Goal: Information Seeking & Learning: Find specific page/section

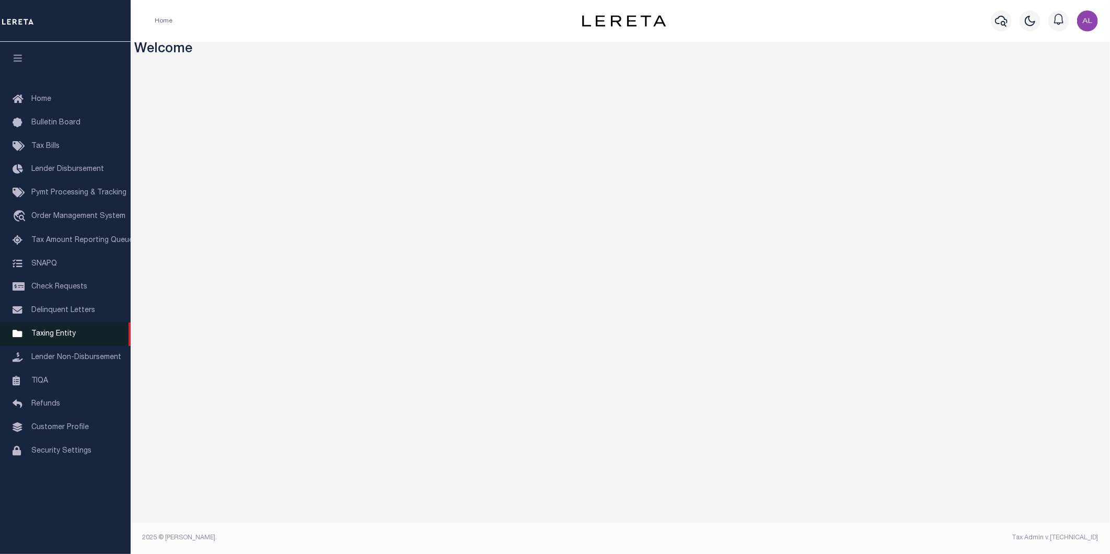
click at [57, 336] on span "Taxing Entity" at bounding box center [53, 333] width 44 height 7
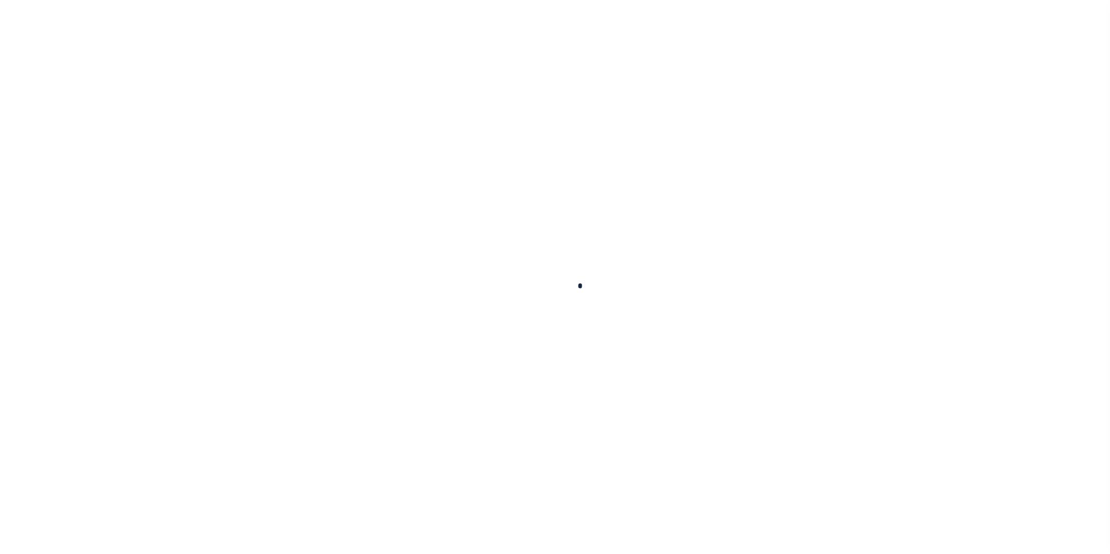
select select
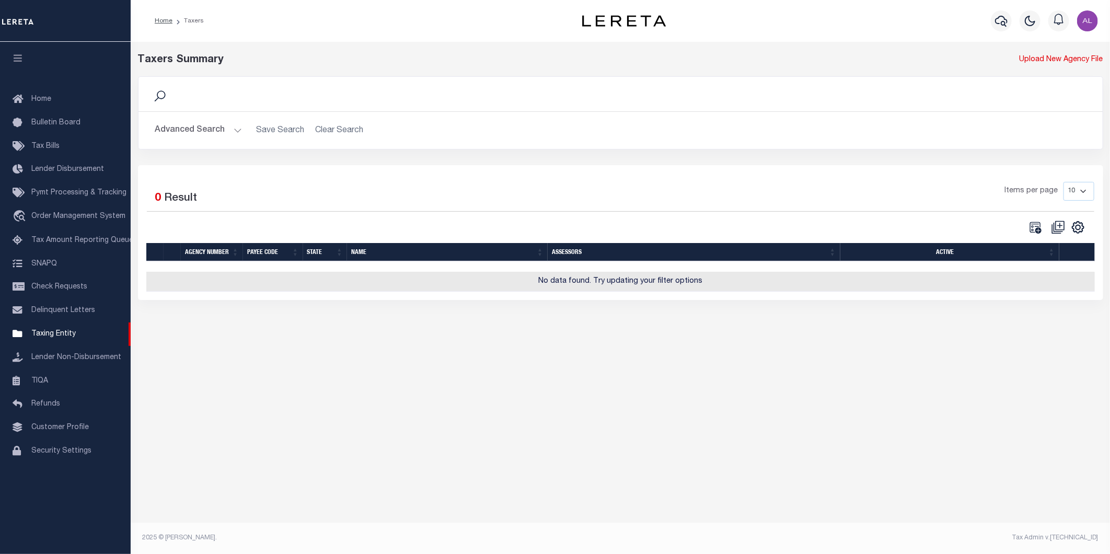
click at [232, 130] on button "Advanced Search" at bounding box center [198, 130] width 87 height 20
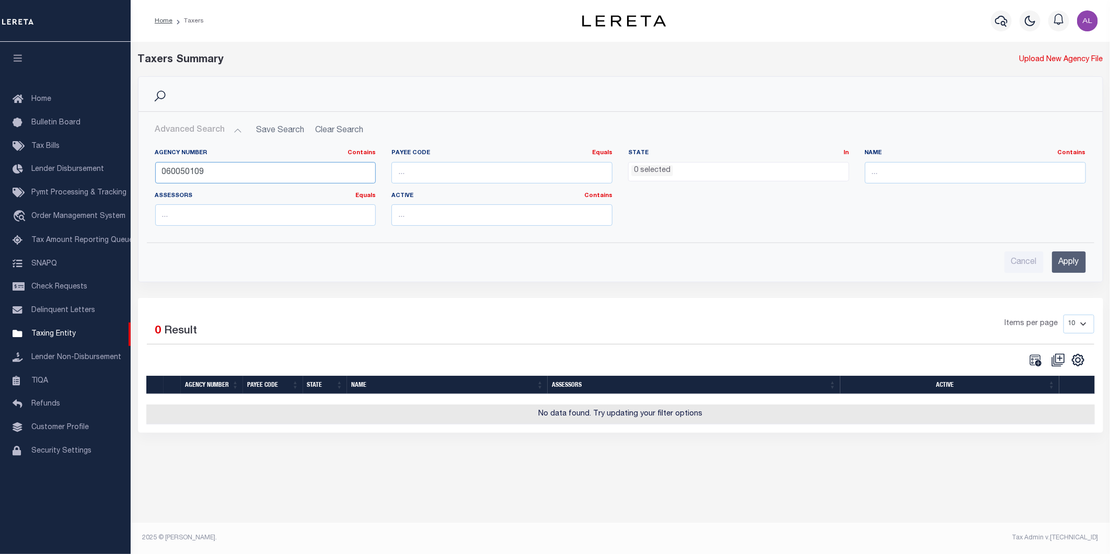
click at [200, 180] on input "060050109" at bounding box center [265, 172] width 221 height 21
paste input "310224000"
click at [713, 262] on div "Cancel Apply" at bounding box center [620, 261] width 931 height 21
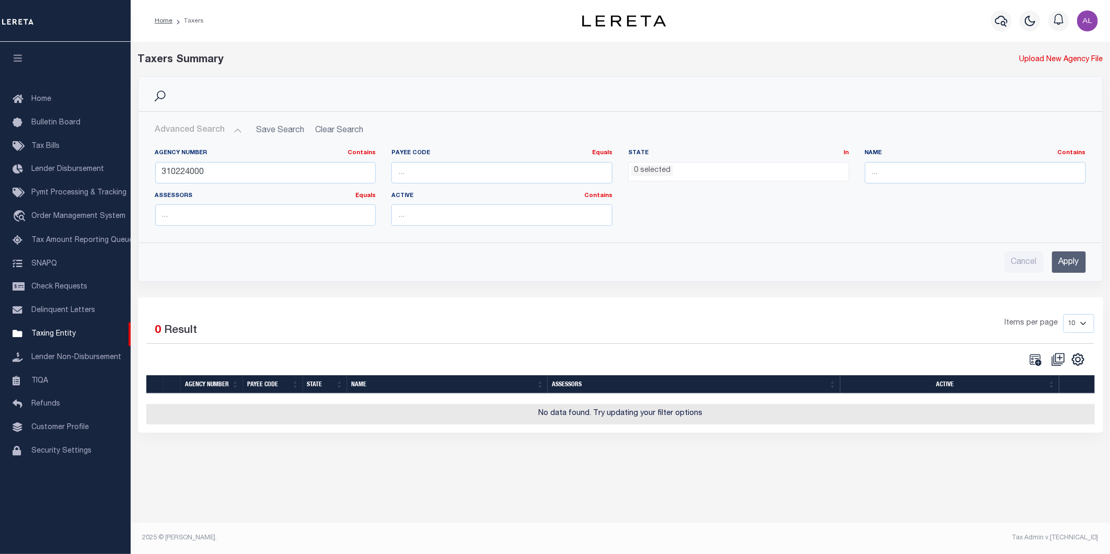
click at [1072, 267] on input "Apply" at bounding box center [1069, 261] width 34 height 21
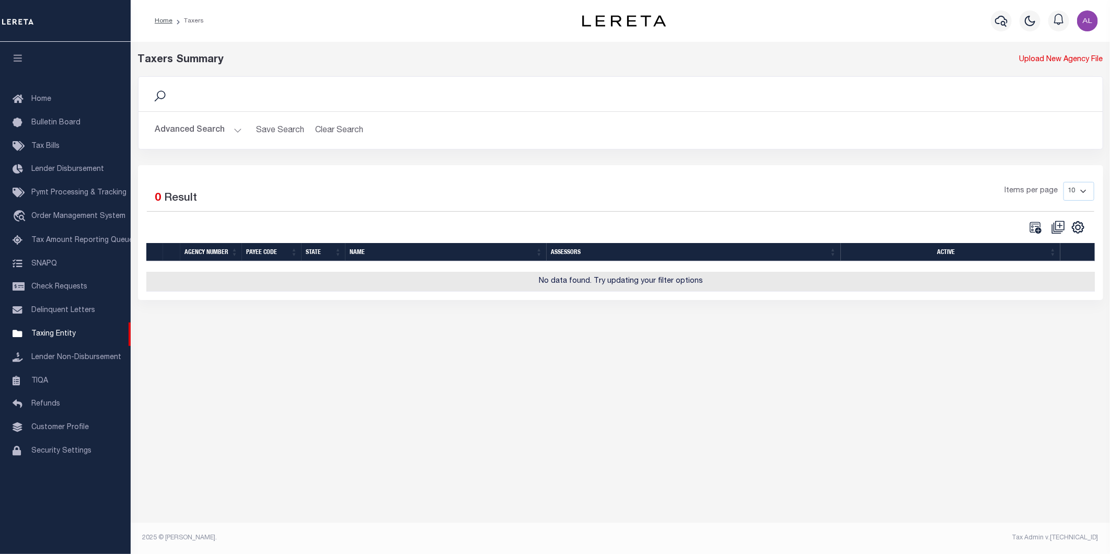
click at [233, 128] on button "Advanced Search" at bounding box center [198, 130] width 87 height 20
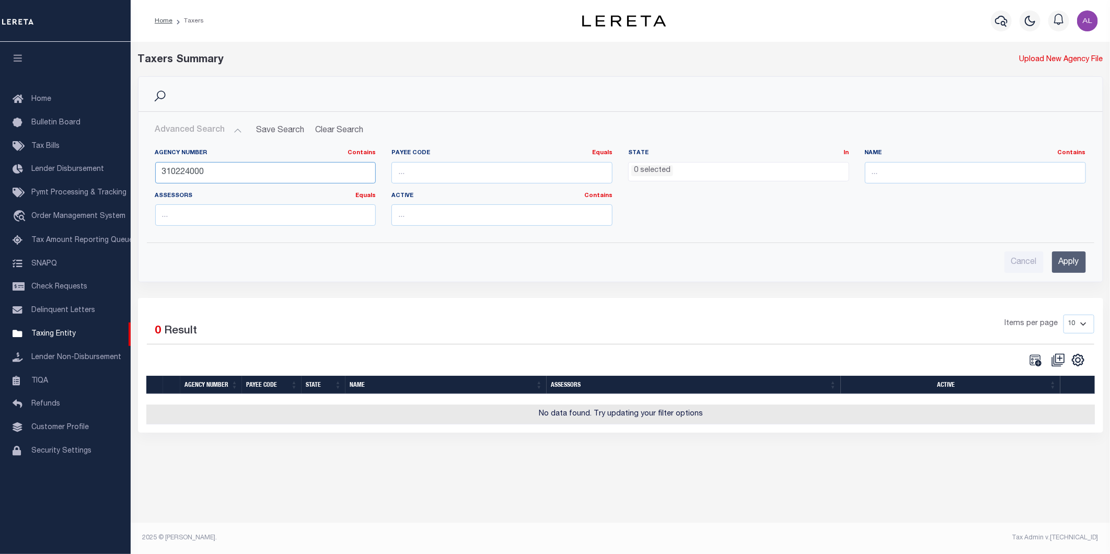
click at [218, 170] on input "310224000" at bounding box center [265, 172] width 221 height 21
type input "310224000"
click at [1067, 264] on input "Apply" at bounding box center [1069, 261] width 34 height 21
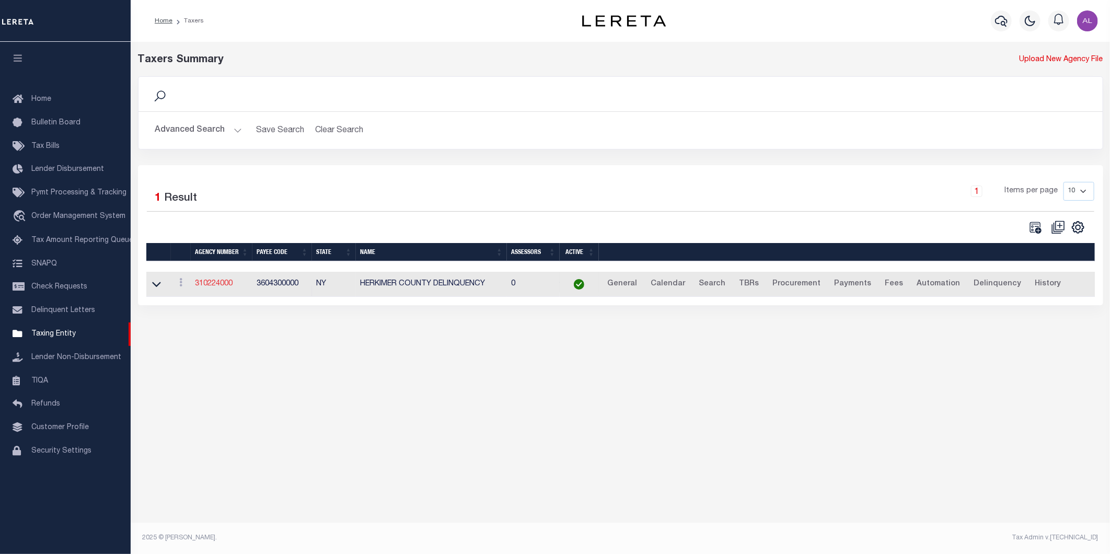
click at [224, 283] on link "310224000" at bounding box center [214, 283] width 38 height 7
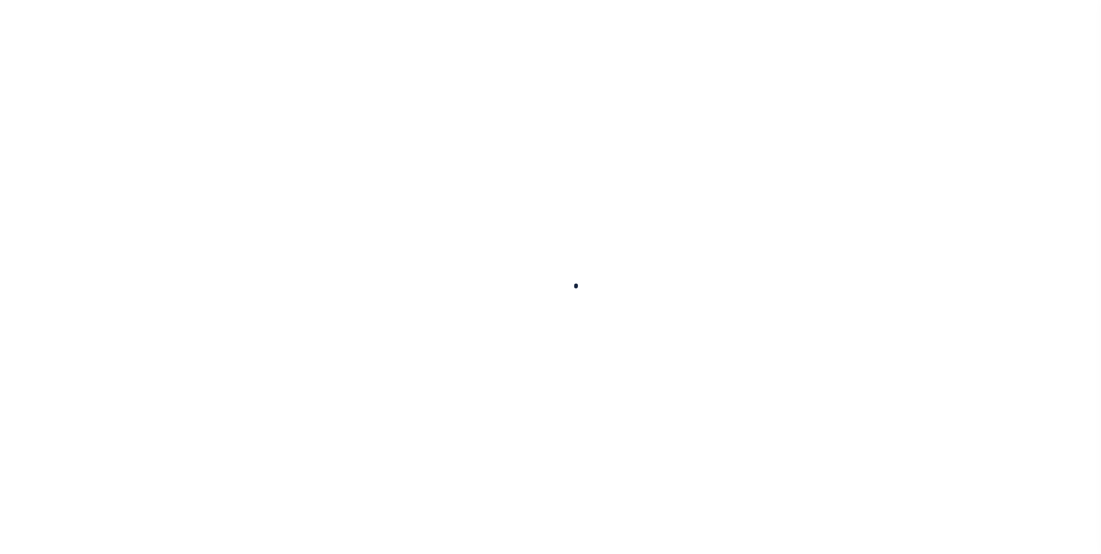
select select
checkbox input "false"
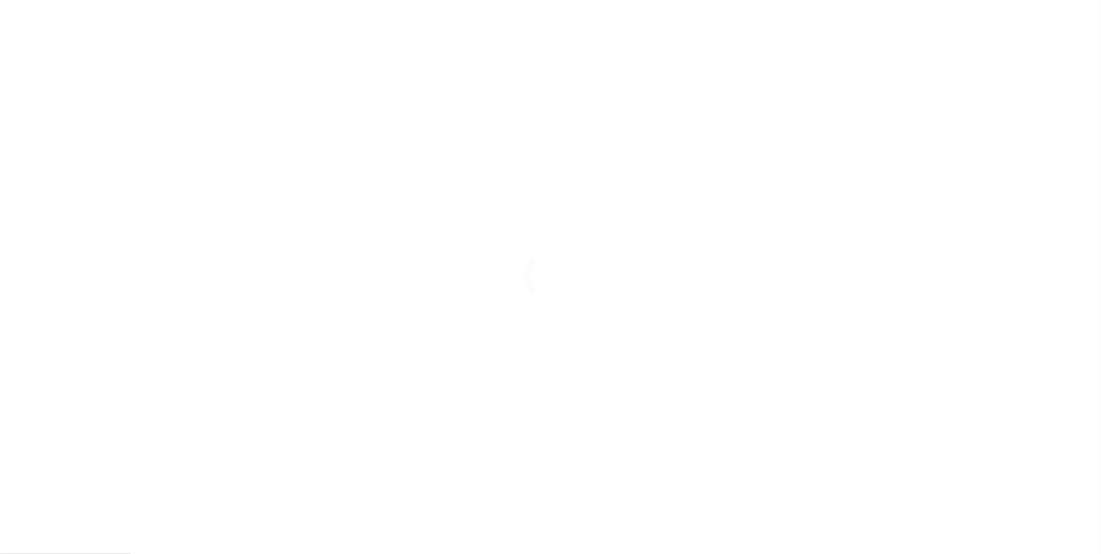
select select "1"
checkbox input "false"
type input "3604300000"
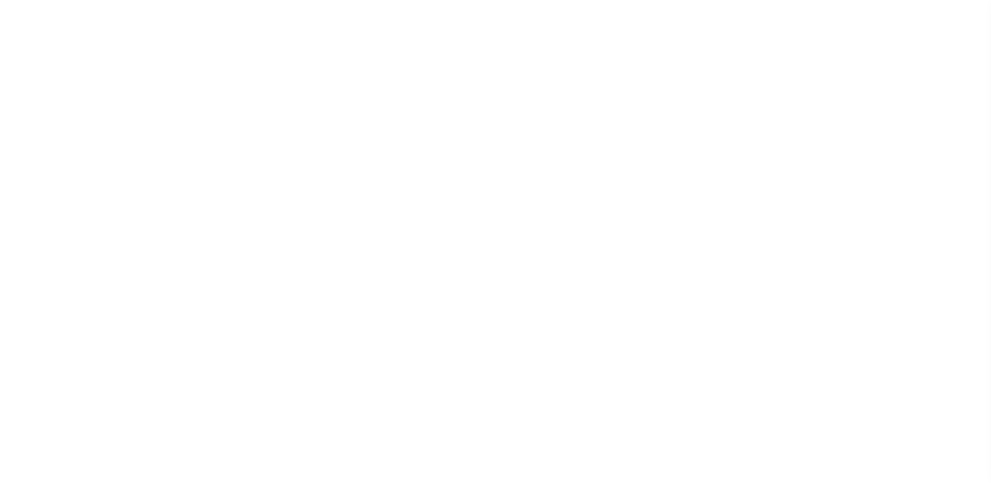
select select "1"
select select
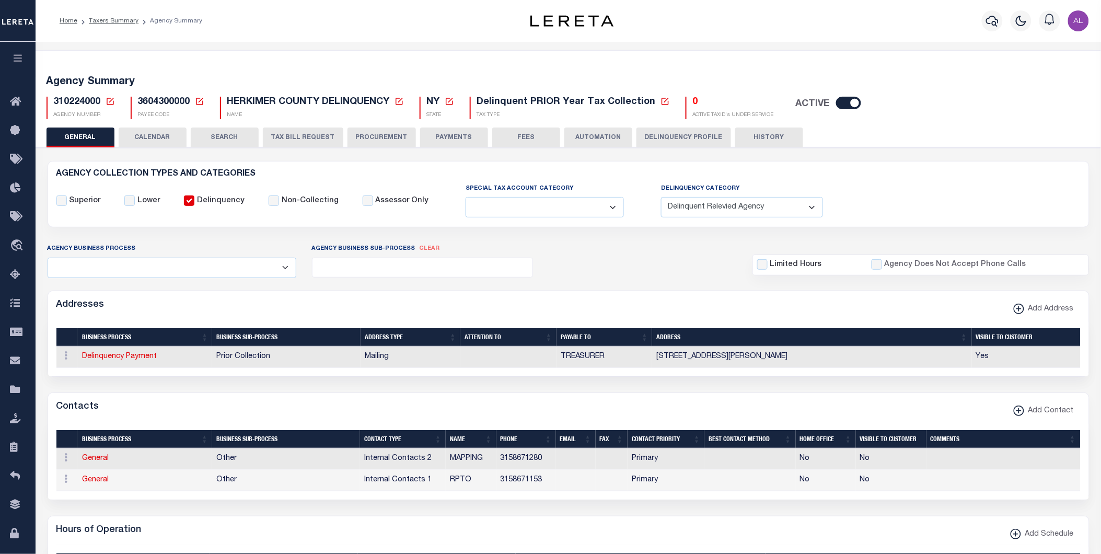
click at [110, 101] on icon at bounding box center [110, 101] width 7 height 7
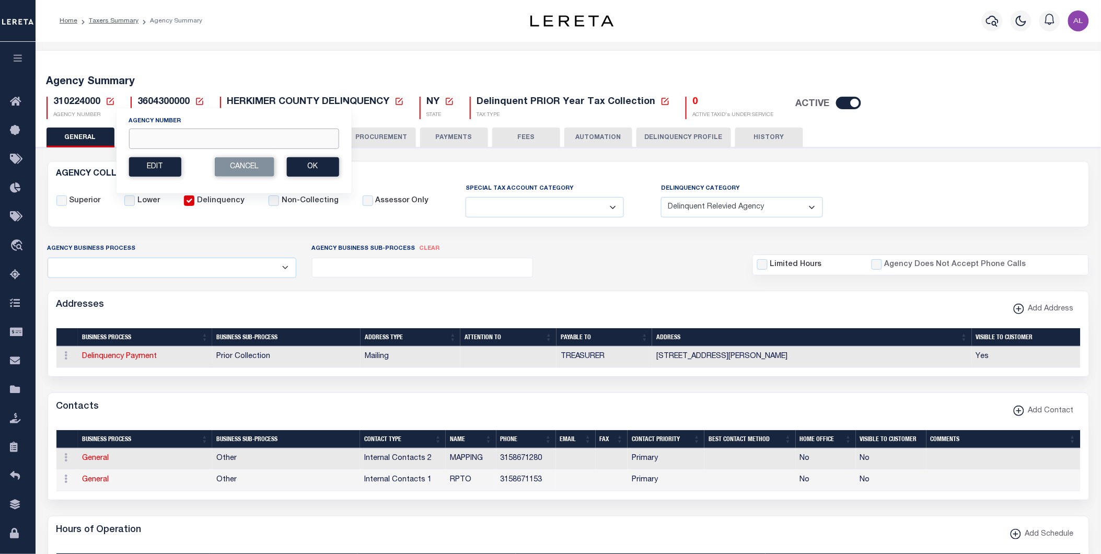
click at [175, 136] on input "Agency Number" at bounding box center [234, 139] width 210 height 20
click at [144, 137] on input "Agency Number" at bounding box center [234, 139] width 210 height 20
paste input "370208615"
type input "370208615"
click at [330, 164] on button "Ok" at bounding box center [312, 166] width 52 height 19
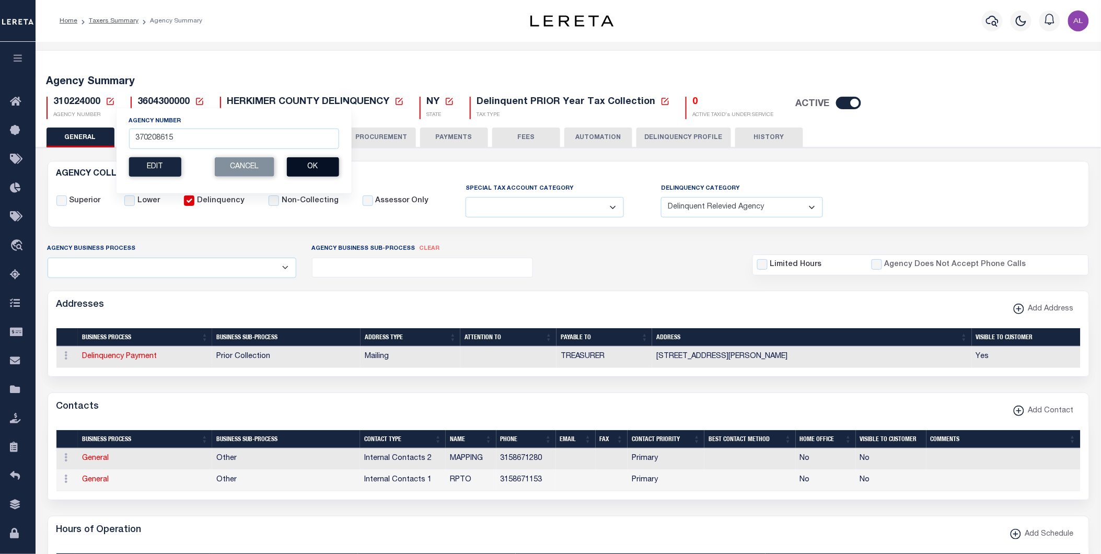
click at [314, 167] on button "Ok" at bounding box center [312, 166] width 52 height 19
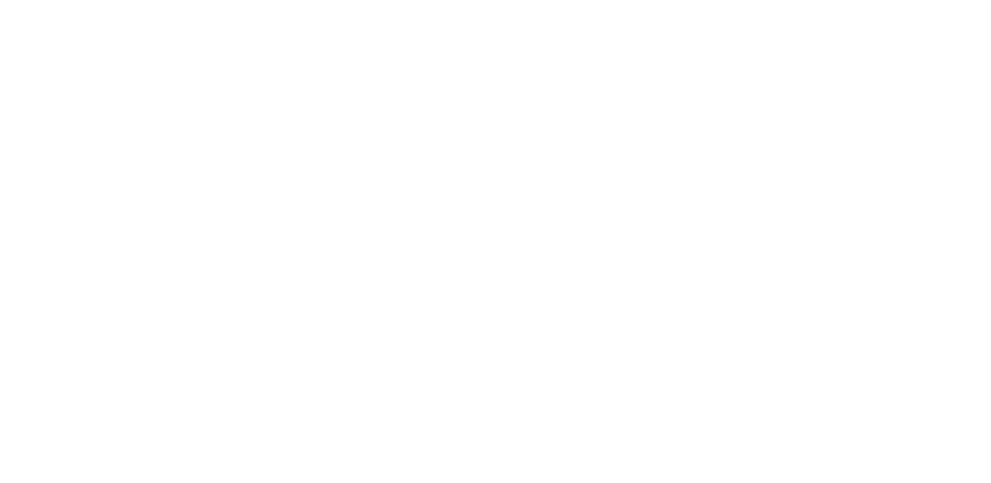
select select "1"
select select
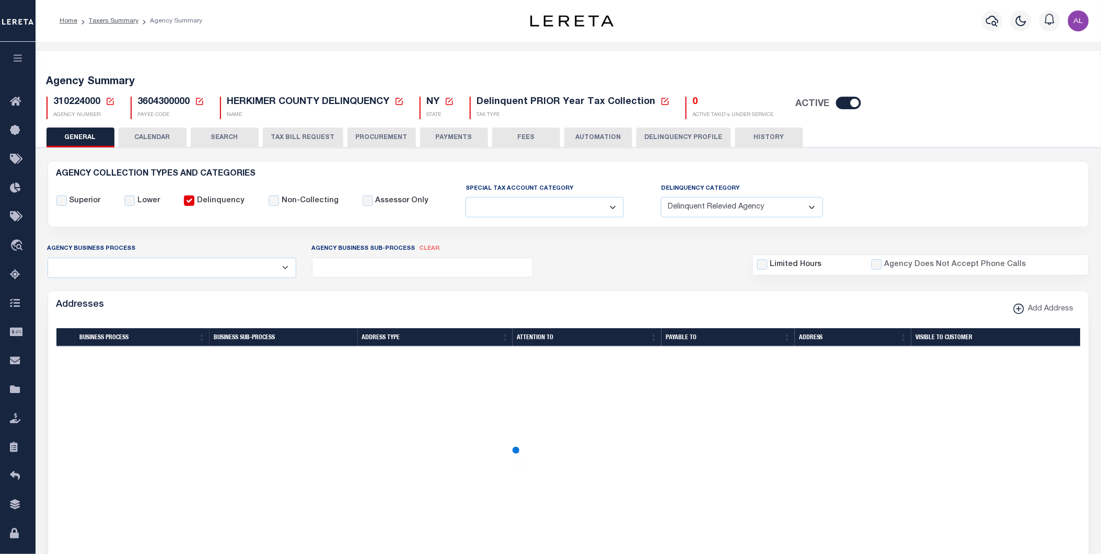
click at [109, 99] on icon at bounding box center [110, 101] width 9 height 9
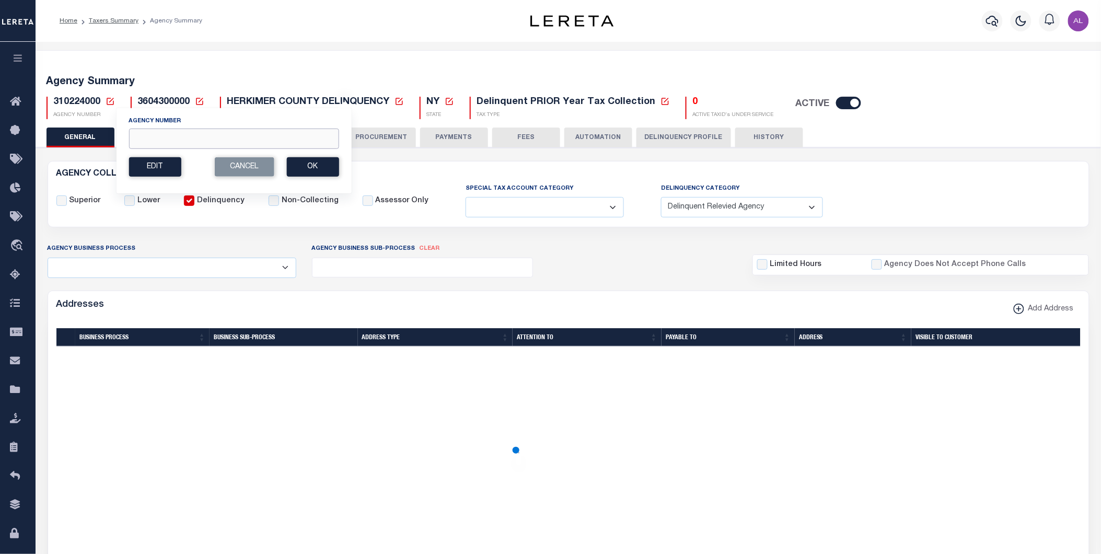
click at [191, 135] on input "Agency Number" at bounding box center [234, 139] width 210 height 20
paste input "480440201"
type input "480440201"
click at [331, 165] on button "Ok" at bounding box center [312, 166] width 52 height 19
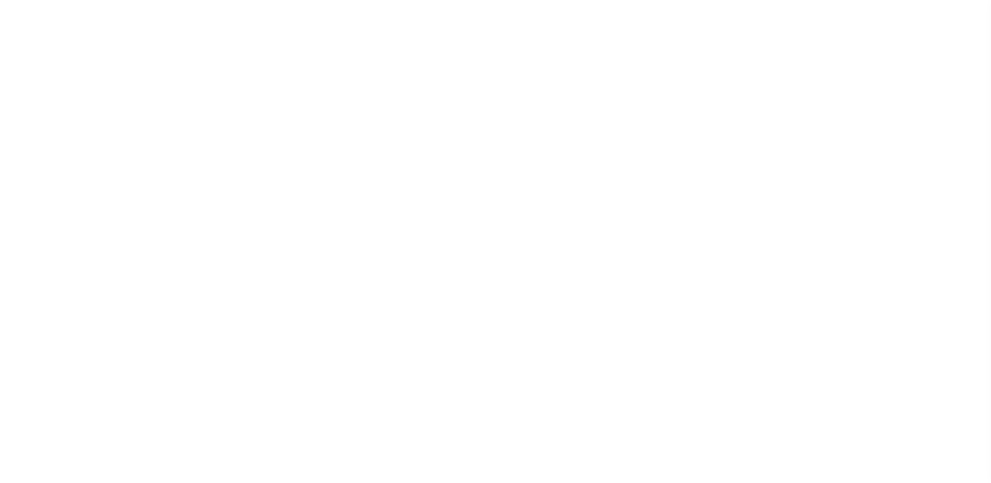
select select "1"
select select
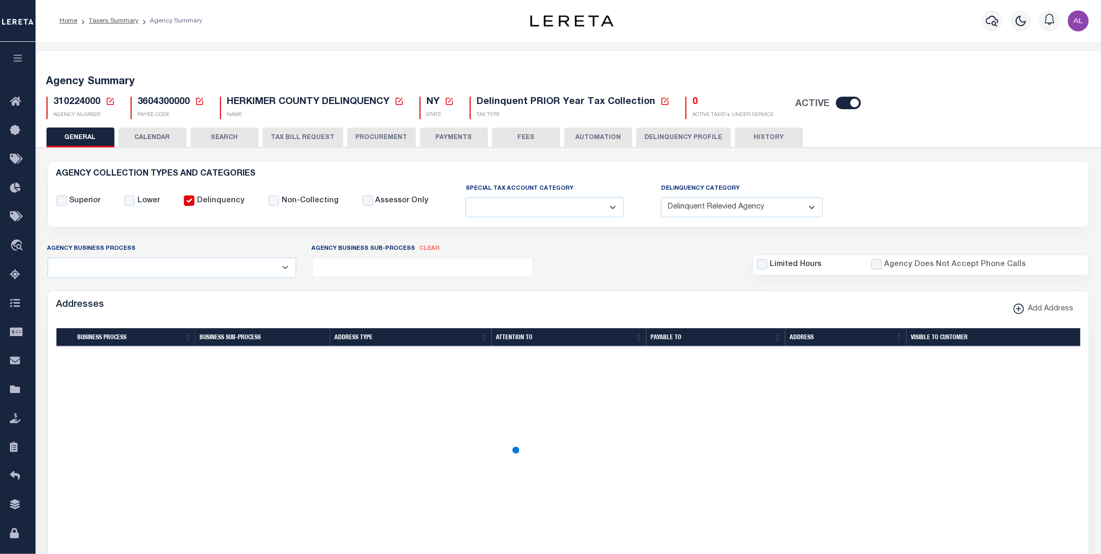
click at [111, 101] on icon at bounding box center [110, 101] width 9 height 9
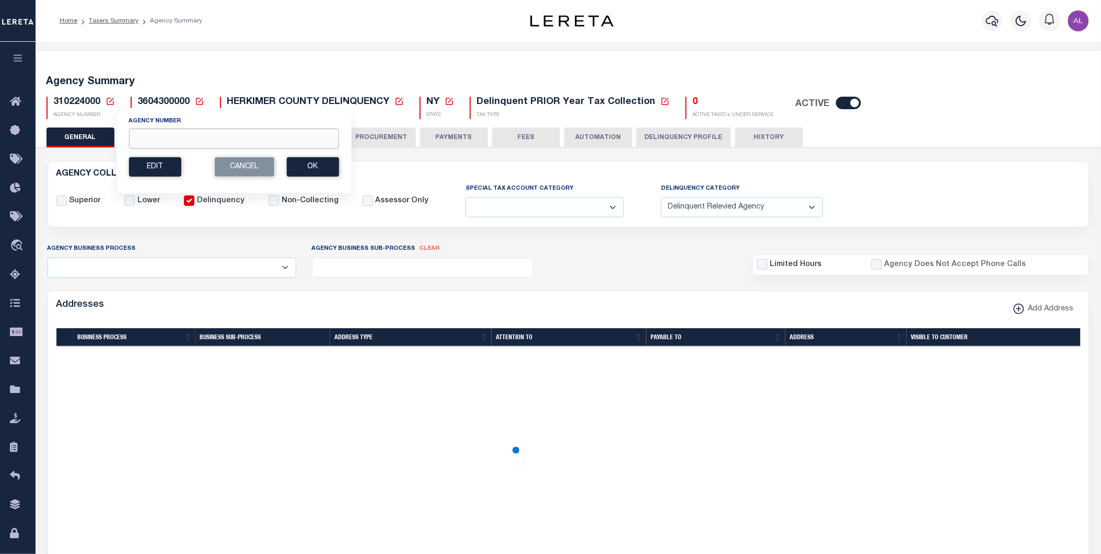
click at [159, 138] on input "Agency Number" at bounding box center [234, 139] width 210 height 20
click at [145, 138] on input "Agency Number" at bounding box center [234, 139] width 210 height 20
paste input "370318226"
type input "370318226"
click at [320, 170] on button "Ok" at bounding box center [312, 166] width 52 height 19
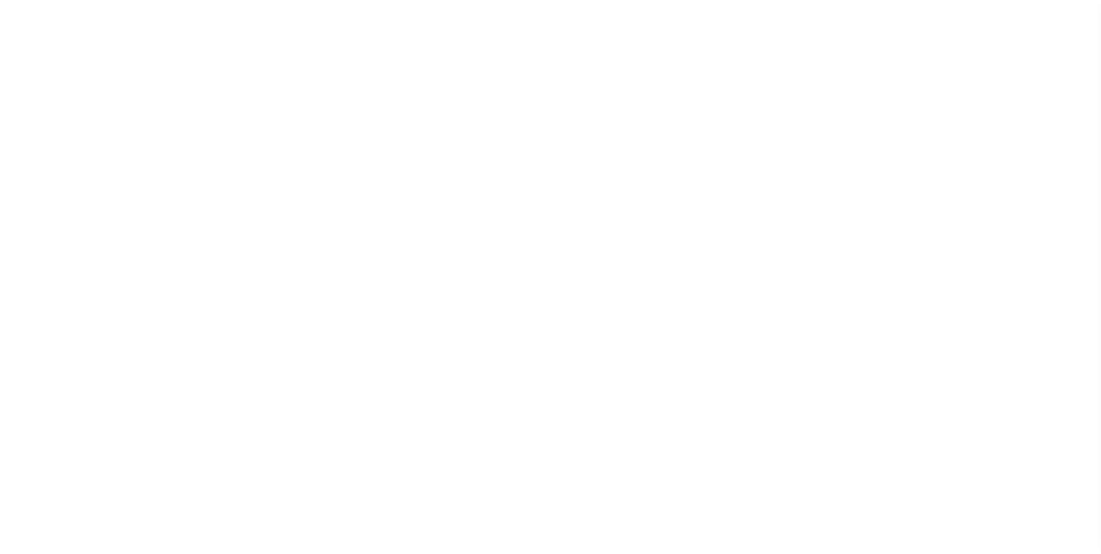
select select
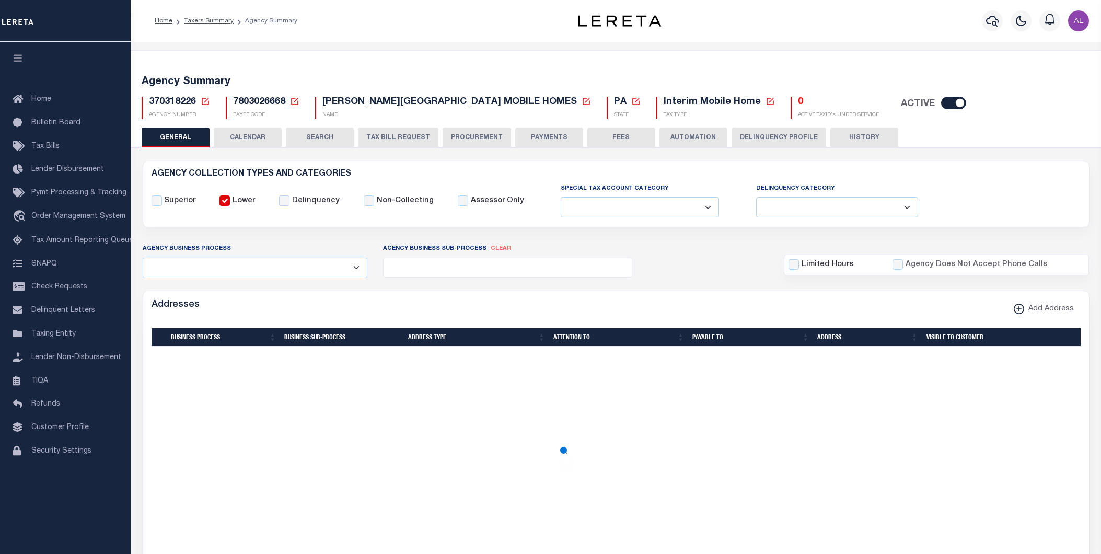
select select
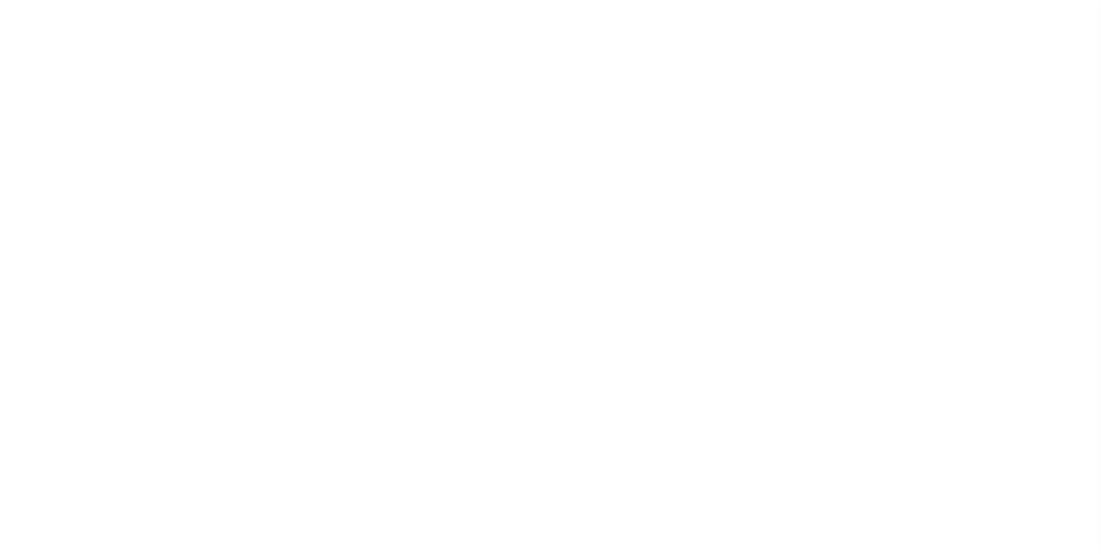
select select
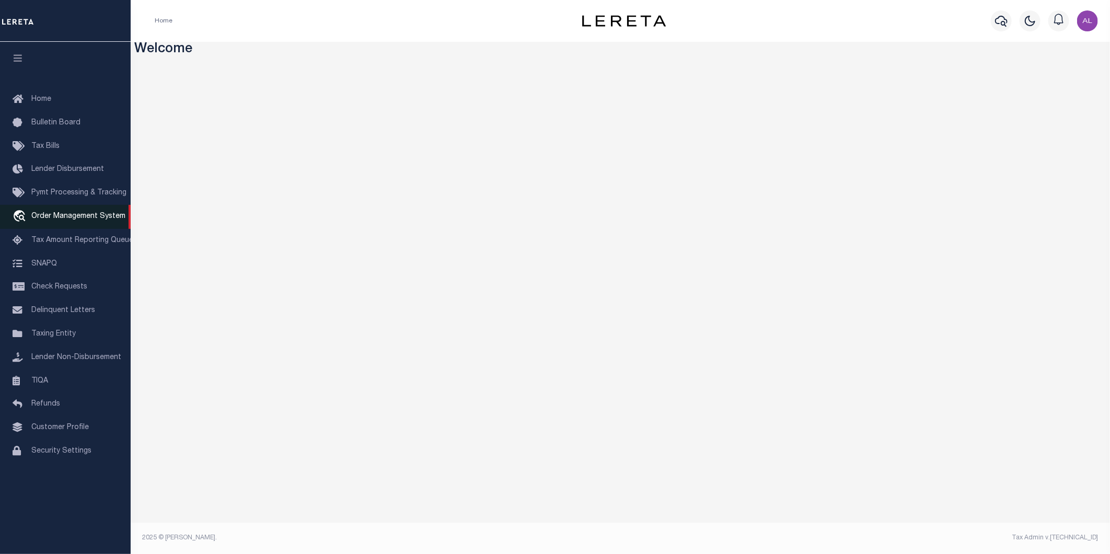
click at [84, 217] on span "Order Management System" at bounding box center [78, 216] width 94 height 7
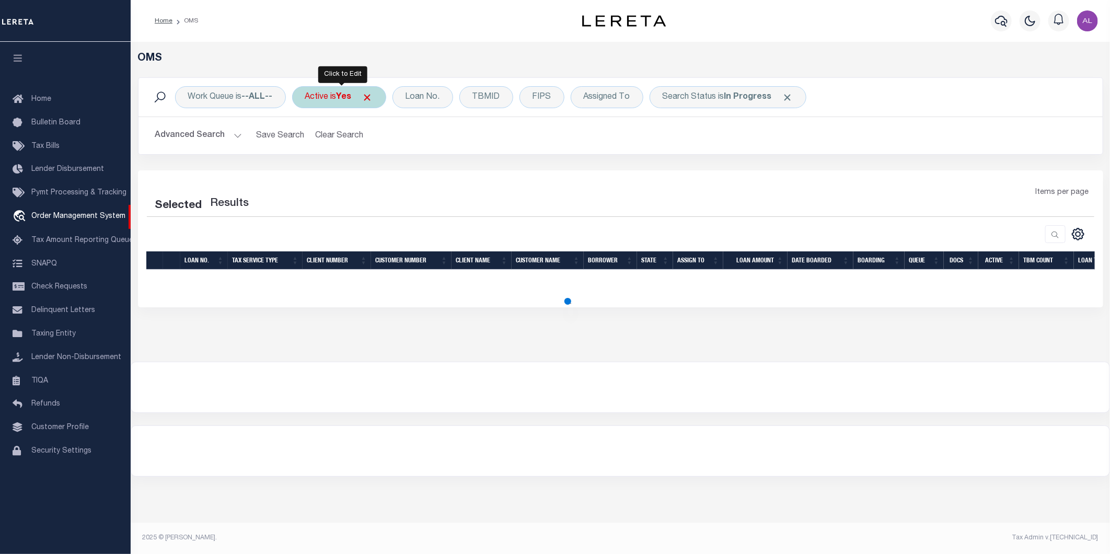
click at [373, 98] on span at bounding box center [367, 97] width 11 height 11
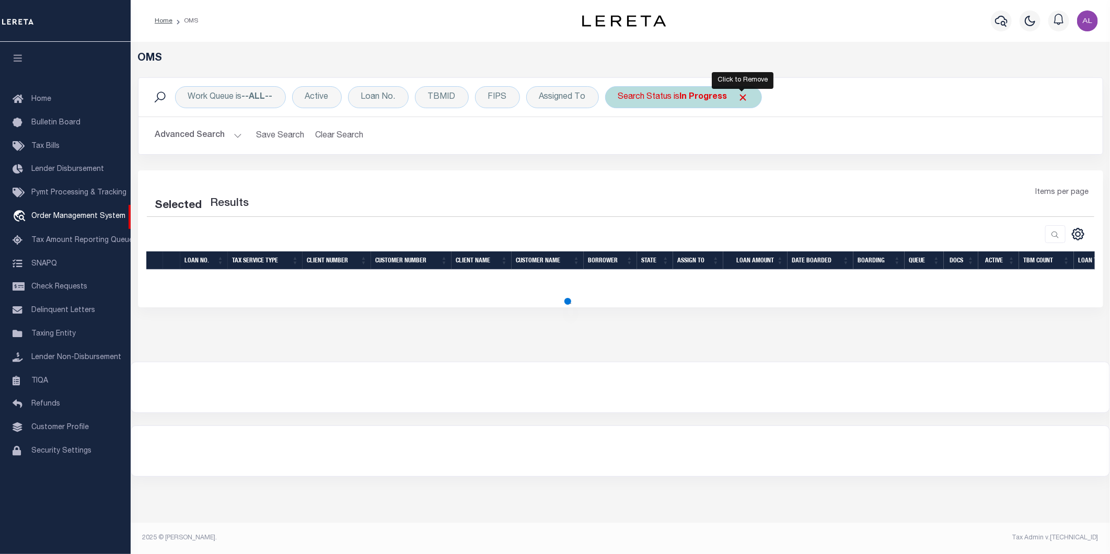
click at [741, 97] on span "Click to Remove" at bounding box center [743, 97] width 11 height 11
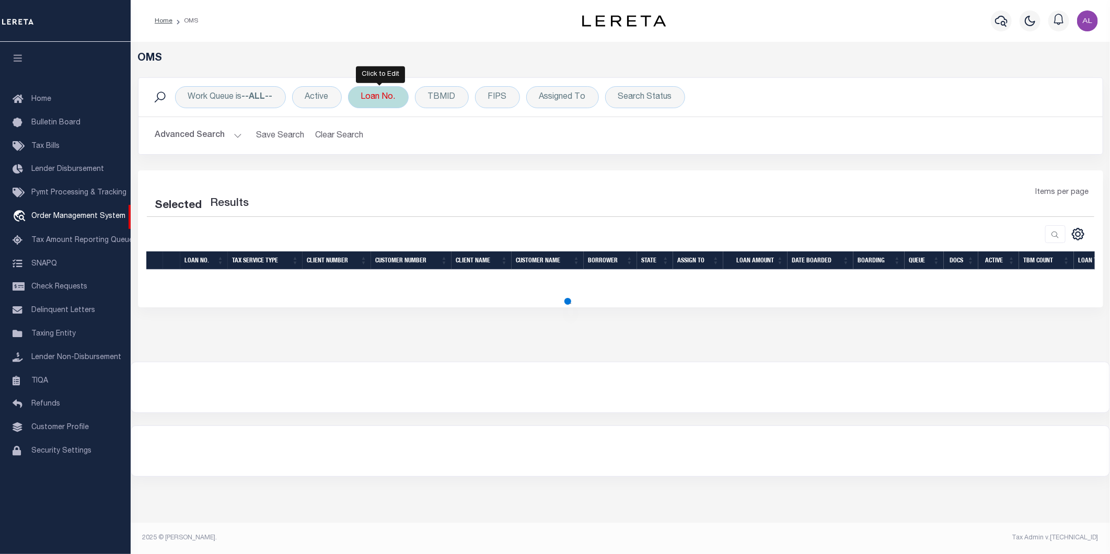
click at [376, 93] on div "Loan No." at bounding box center [378, 97] width 61 height 22
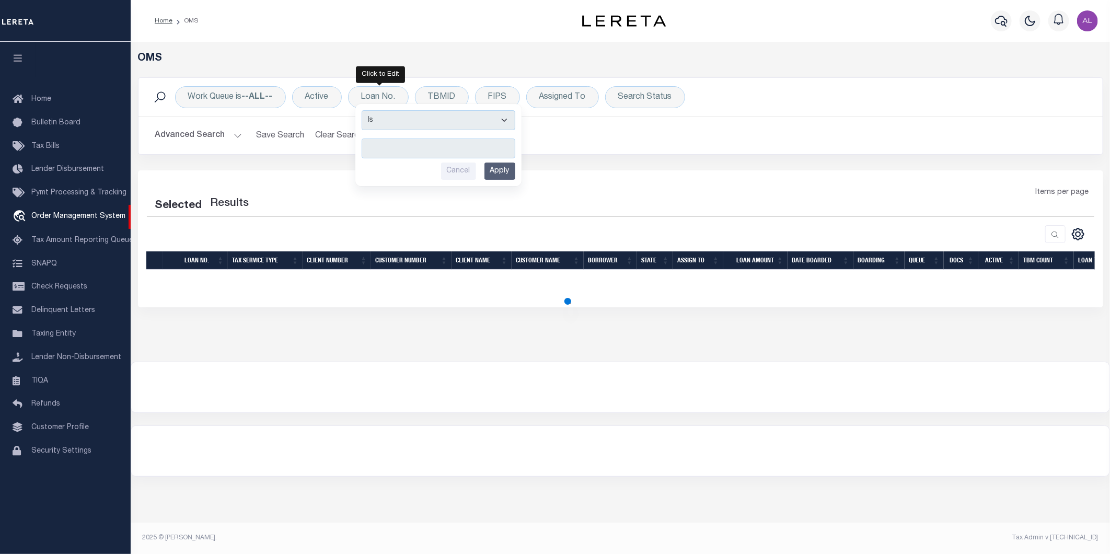
click at [596, 163] on div "Work Queue is --ALL-- Active Loan No. Is Contains Cancel Apply TBMID FIPS Assig…" at bounding box center [620, 123] width 981 height 93
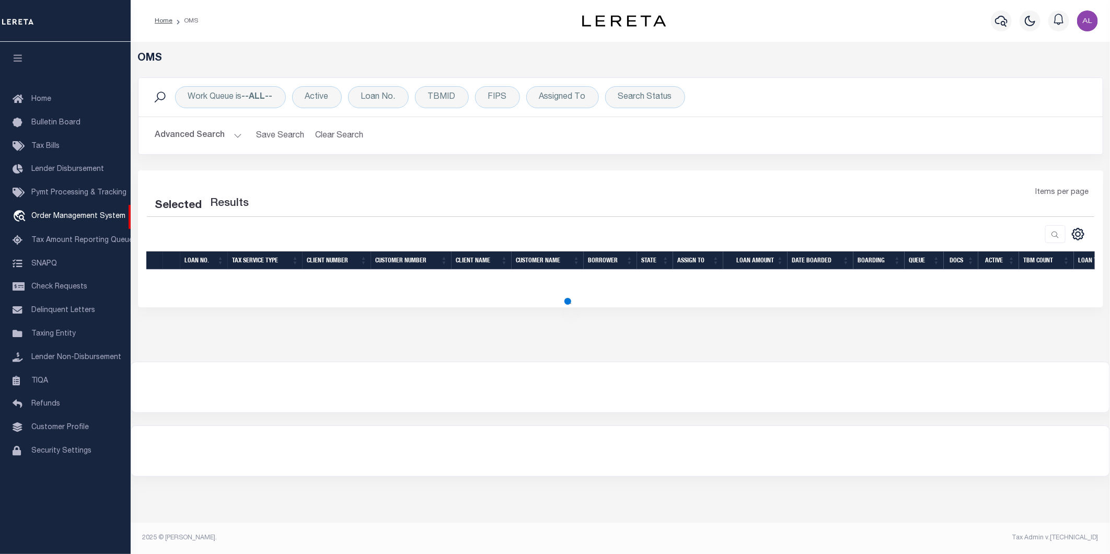
select select "200"
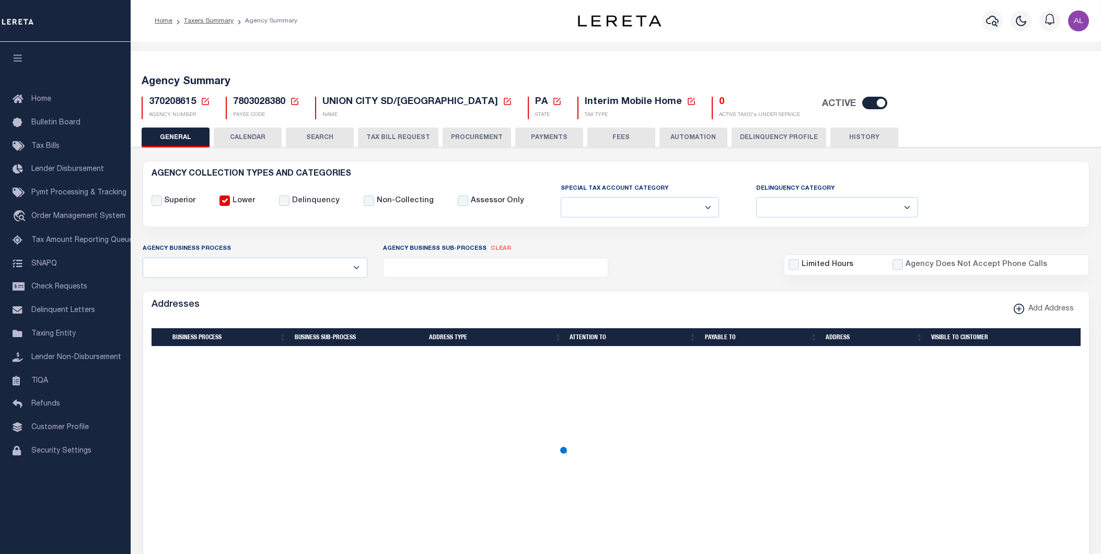
select select
